Goal: Complete application form

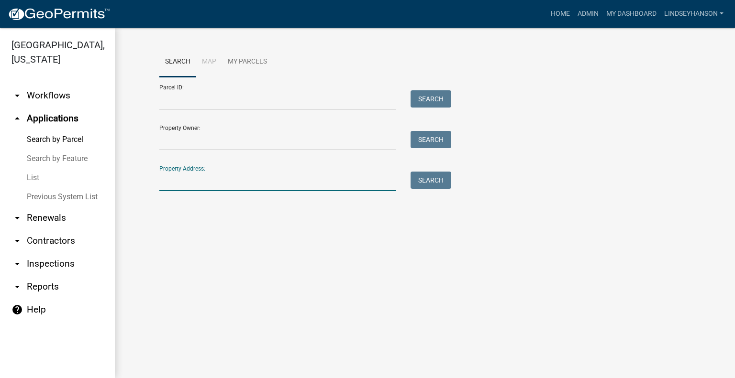
click at [247, 179] on input "Property Address:" at bounding box center [277, 182] width 237 height 20
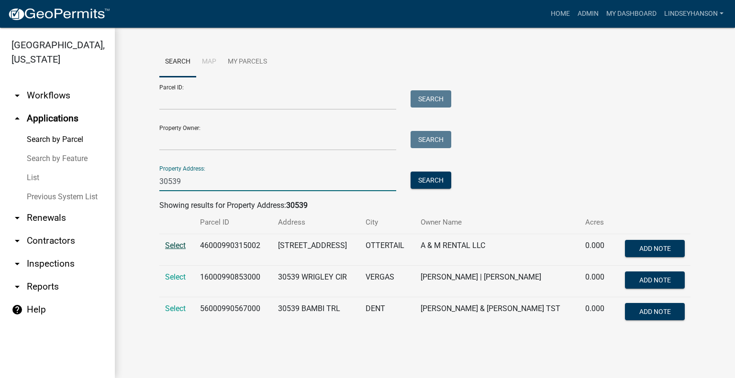
type input "30539"
click at [174, 244] on span "Select" at bounding box center [175, 245] width 21 height 9
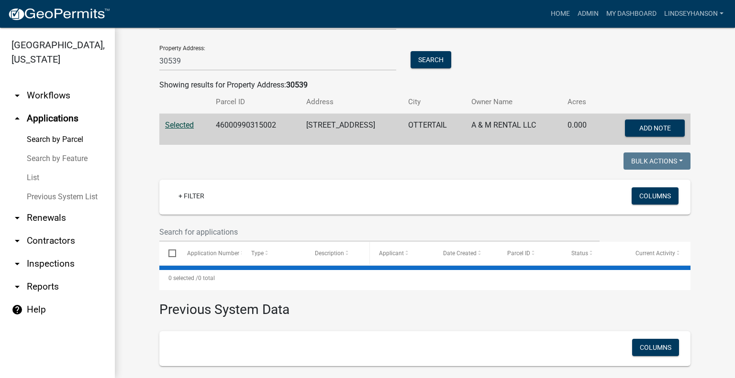
scroll to position [144, 0]
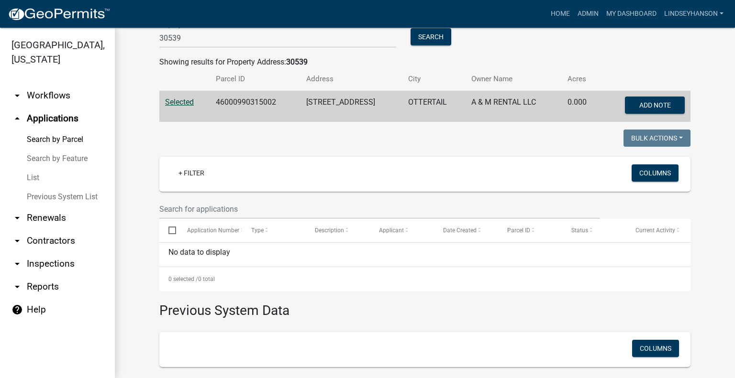
click at [243, 109] on td "46000990315002" at bounding box center [255, 107] width 90 height 32
click at [243, 103] on td "46000990315002" at bounding box center [255, 107] width 90 height 32
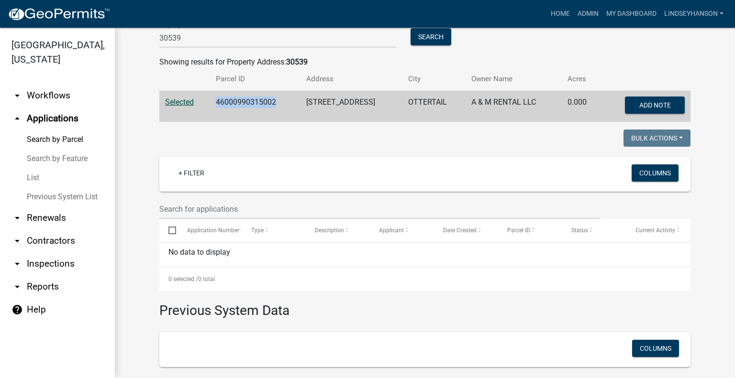
copy td "46000990315002"
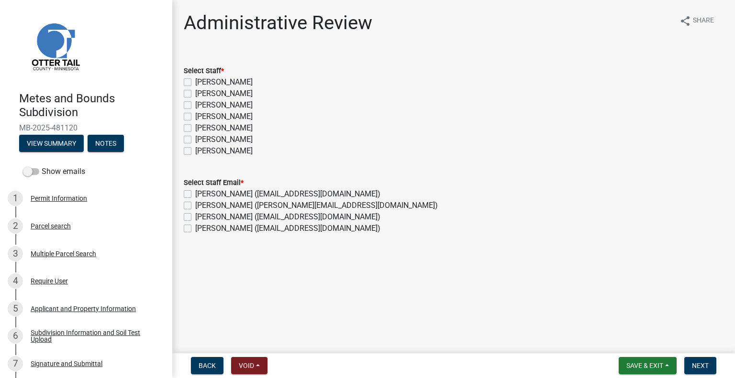
drag, startPoint x: 216, startPoint y: 102, endPoint x: 216, endPoint y: 110, distance: 7.2
click at [216, 103] on label "[PERSON_NAME]" at bounding box center [223, 105] width 57 height 11
click at [201, 103] on input "[PERSON_NAME]" at bounding box center [198, 103] width 6 height 6
checkbox input "true"
checkbox input "false"
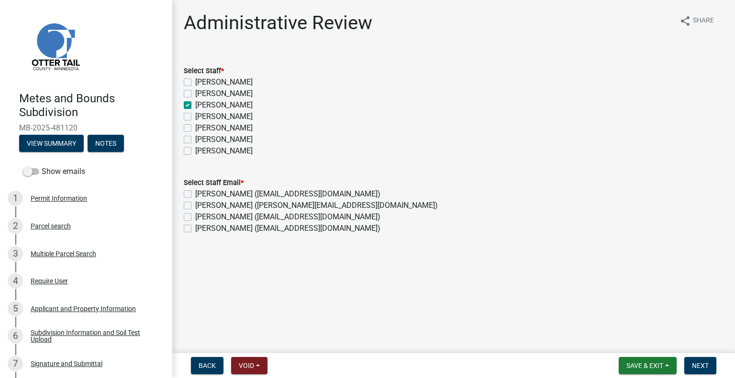
checkbox input "false"
checkbox input "true"
checkbox input "false"
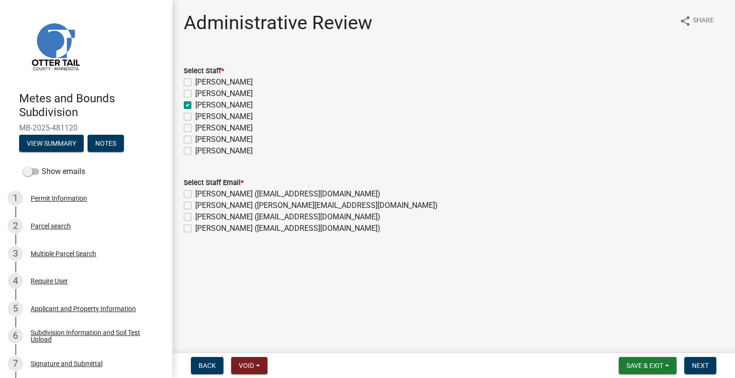
checkbox input "false"
click at [222, 193] on label "[PERSON_NAME] ([EMAIL_ADDRESS][DOMAIN_NAME])" at bounding box center [287, 194] width 185 height 11
click at [201, 193] on input "[PERSON_NAME] ([EMAIL_ADDRESS][DOMAIN_NAME])" at bounding box center [198, 192] width 6 height 6
checkbox input "true"
checkbox input "false"
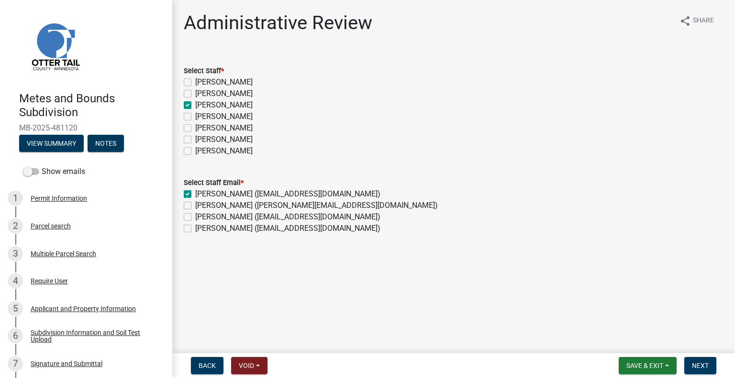
checkbox input "false"
click at [218, 206] on label "[PERSON_NAME] ([PERSON_NAME][EMAIL_ADDRESS][DOMAIN_NAME])" at bounding box center [316, 205] width 243 height 11
click at [201, 206] on input "[PERSON_NAME] ([PERSON_NAME][EMAIL_ADDRESS][DOMAIN_NAME])" at bounding box center [198, 203] width 6 height 6
checkbox input "true"
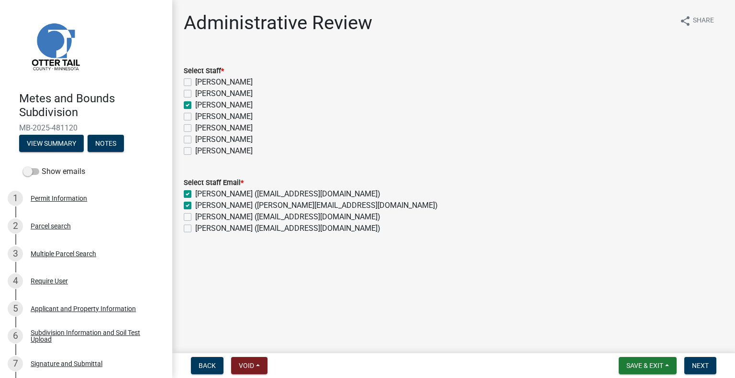
checkbox input "true"
checkbox input "false"
click at [695, 363] on span "Next" at bounding box center [700, 366] width 17 height 8
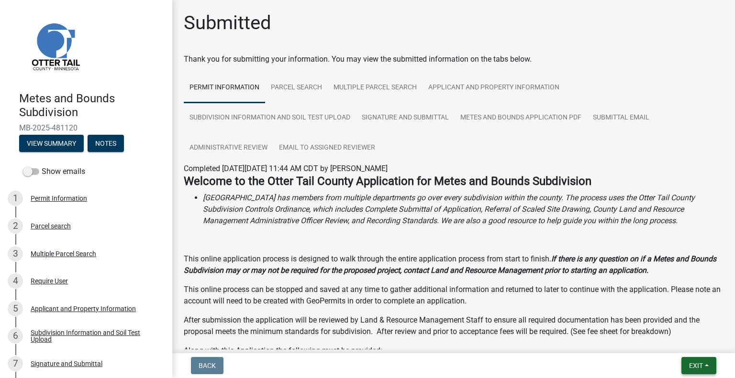
click at [689, 364] on span "Exit" at bounding box center [696, 366] width 14 height 8
click at [678, 346] on button "Save & Exit" at bounding box center [678, 341] width 77 height 23
